Goal: Transaction & Acquisition: Subscribe to service/newsletter

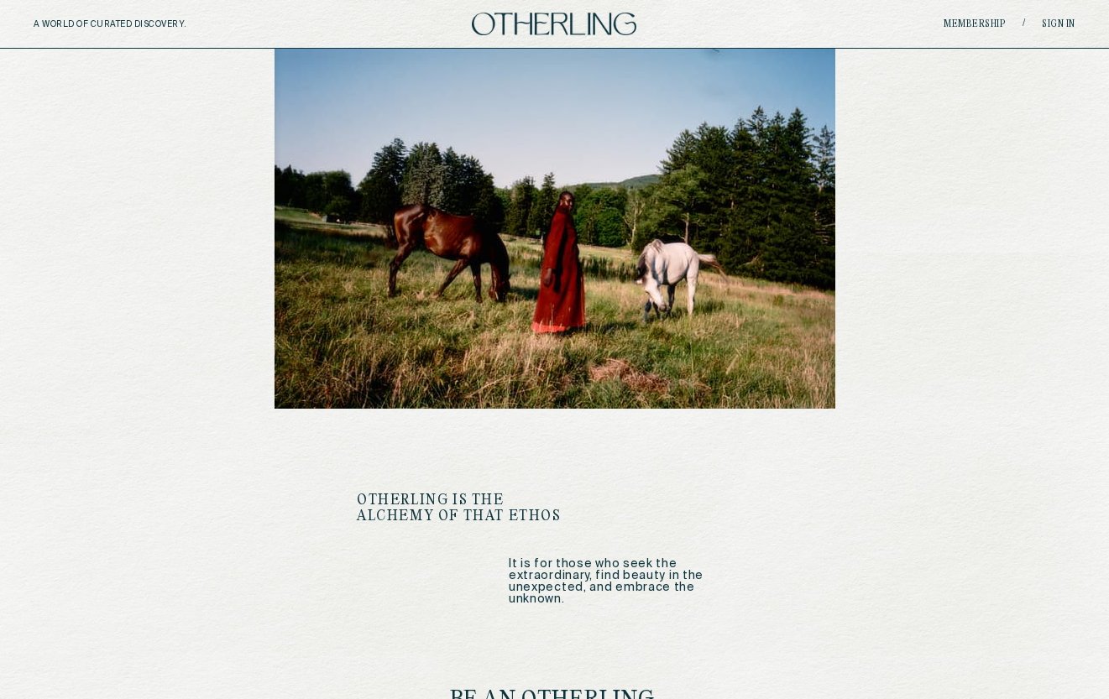
scroll to position [2065, 0]
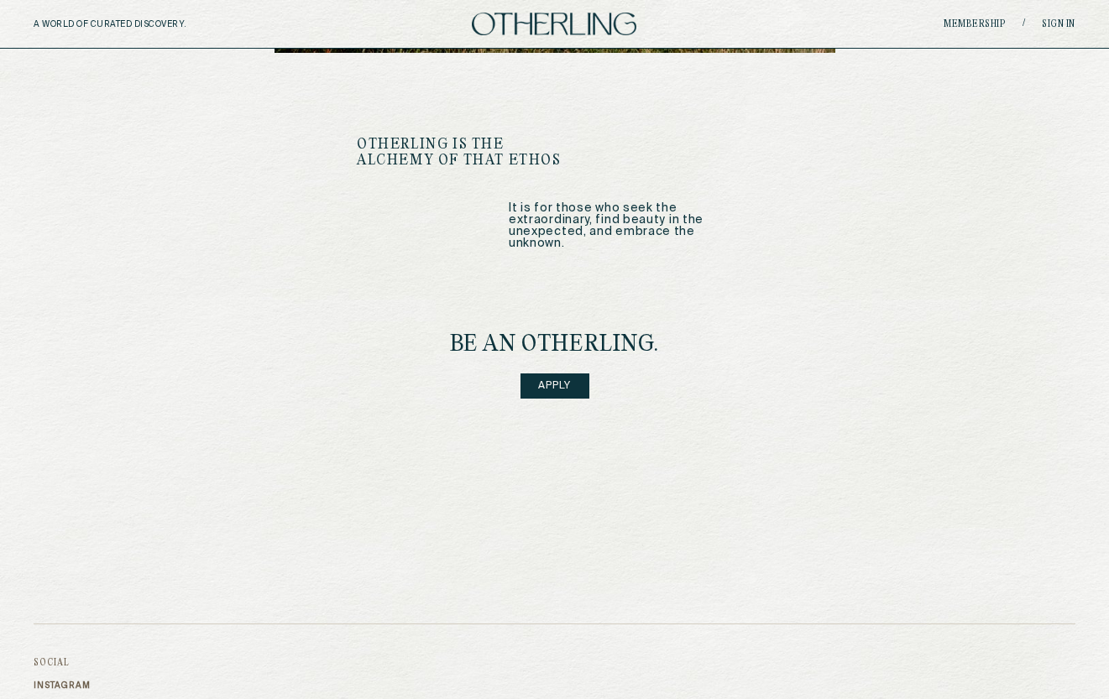
click at [64, 658] on div "Social Instagram Contact" at bounding box center [62, 683] width 57 height 51
click at [65, 681] on div "Instagram Contact" at bounding box center [62, 695] width 57 height 29
click at [63, 681] on link "Instagram" at bounding box center [62, 686] width 57 height 10
click at [560, 374] on link "Apply" at bounding box center [555, 386] width 69 height 25
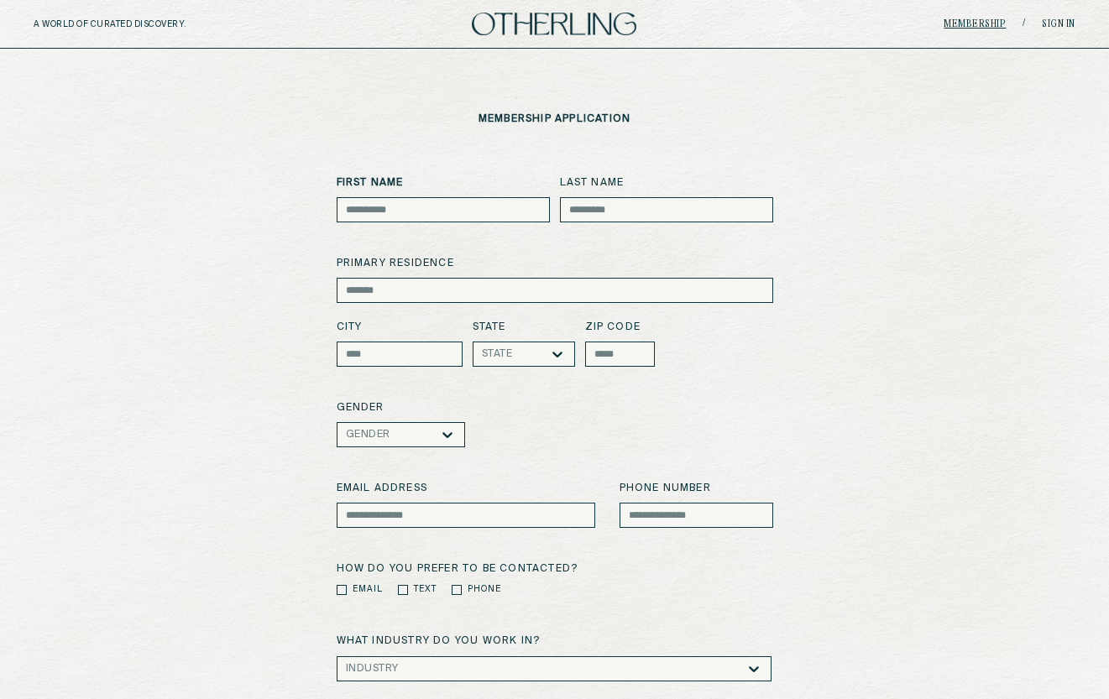
click at [970, 20] on link "Membership" at bounding box center [975, 24] width 62 height 10
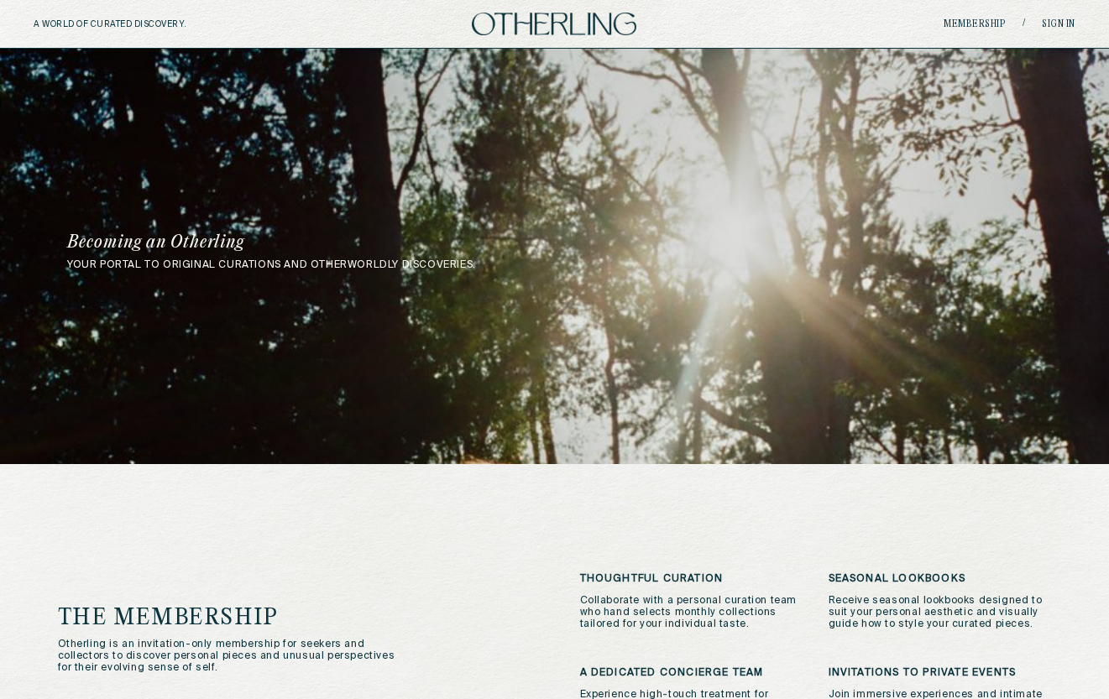
click at [549, 22] on img at bounding box center [554, 24] width 165 height 23
